Goal: Complete application form

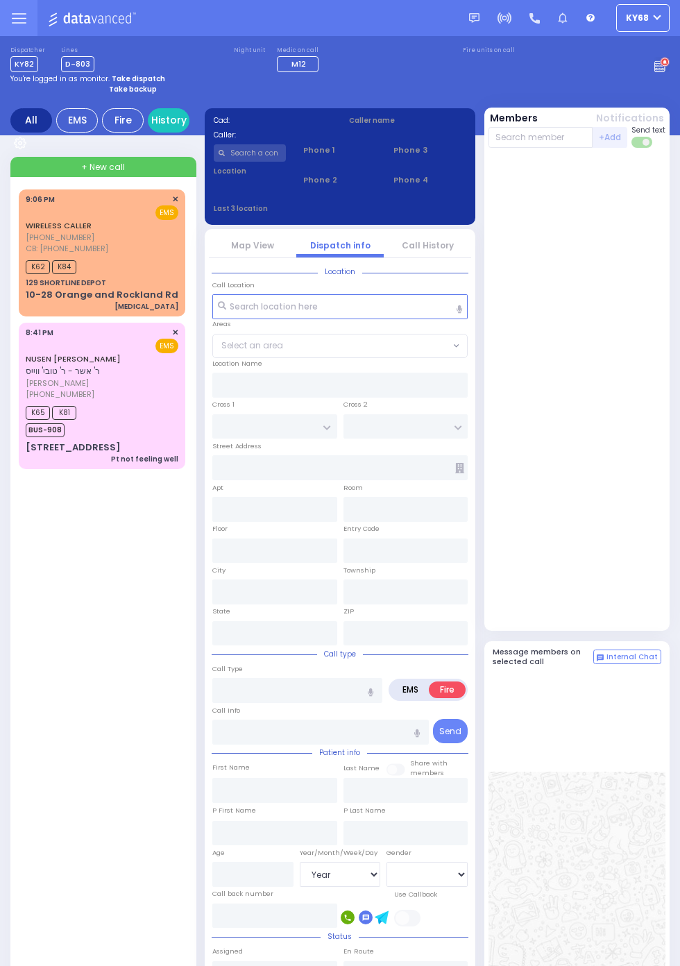
select select "Year"
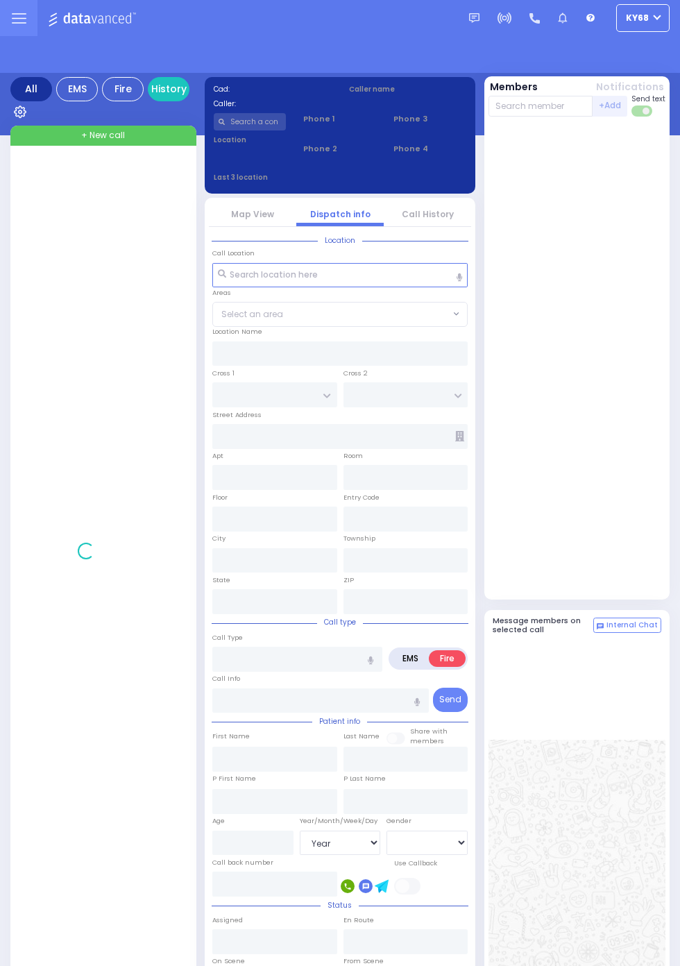
select select "Year"
